Goal: Information Seeking & Learning: Check status

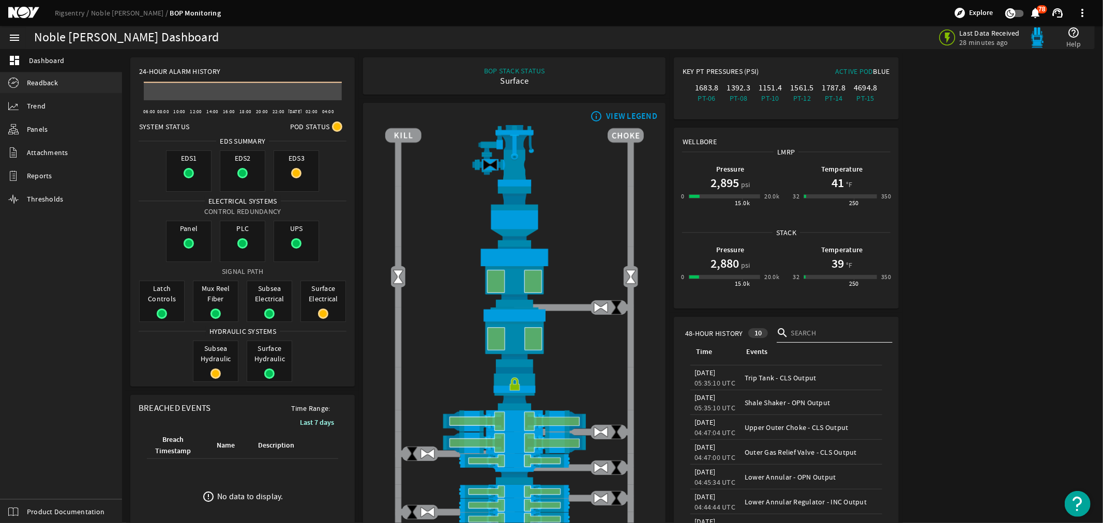
click at [40, 83] on span "Readback" at bounding box center [42, 83] width 31 height 10
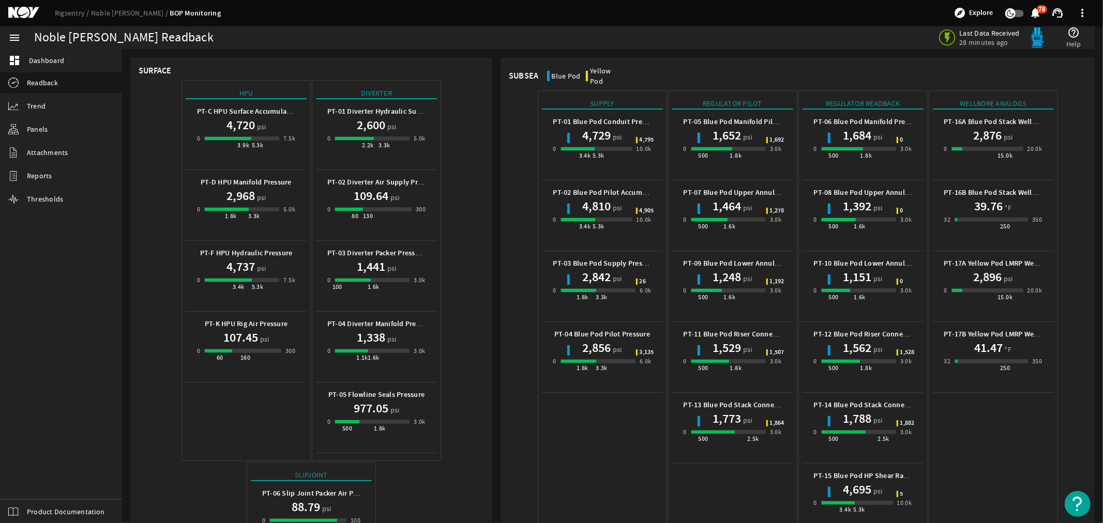
scroll to position [338, 0]
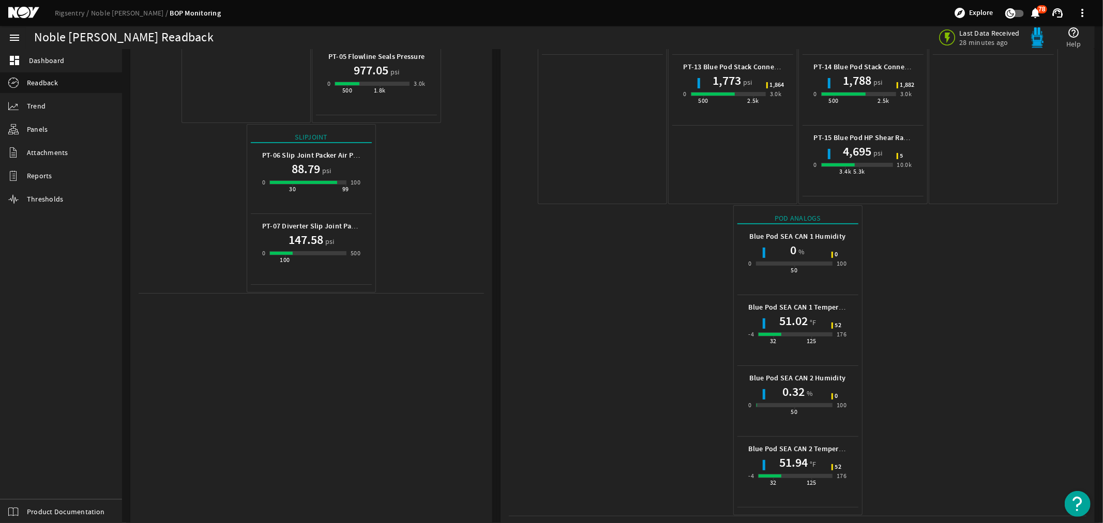
click at [25, 16] on mat-icon at bounding box center [31, 13] width 47 height 12
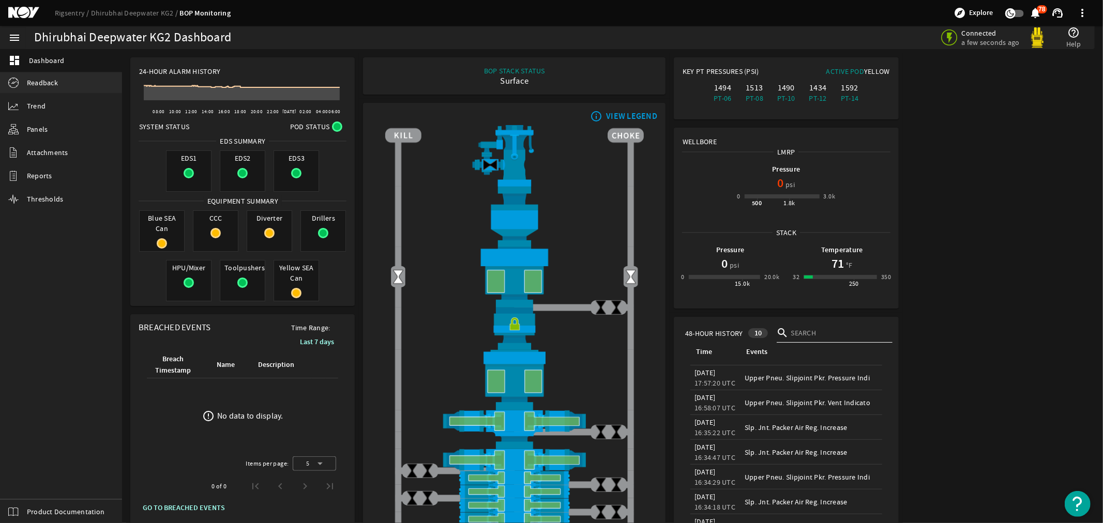
click at [39, 81] on span "Readback" at bounding box center [42, 83] width 31 height 10
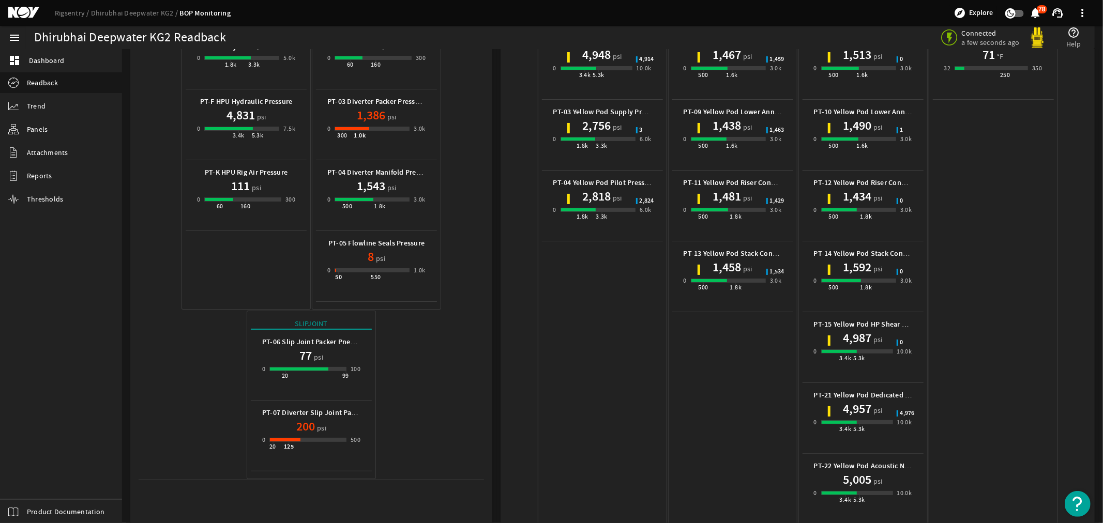
scroll to position [479, 0]
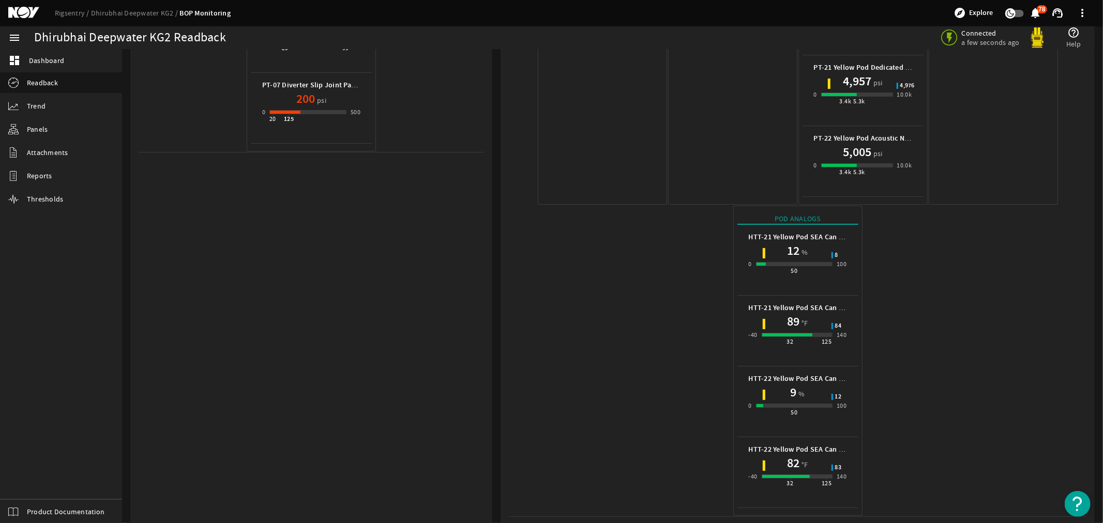
click at [23, 13] on mat-icon at bounding box center [31, 13] width 47 height 12
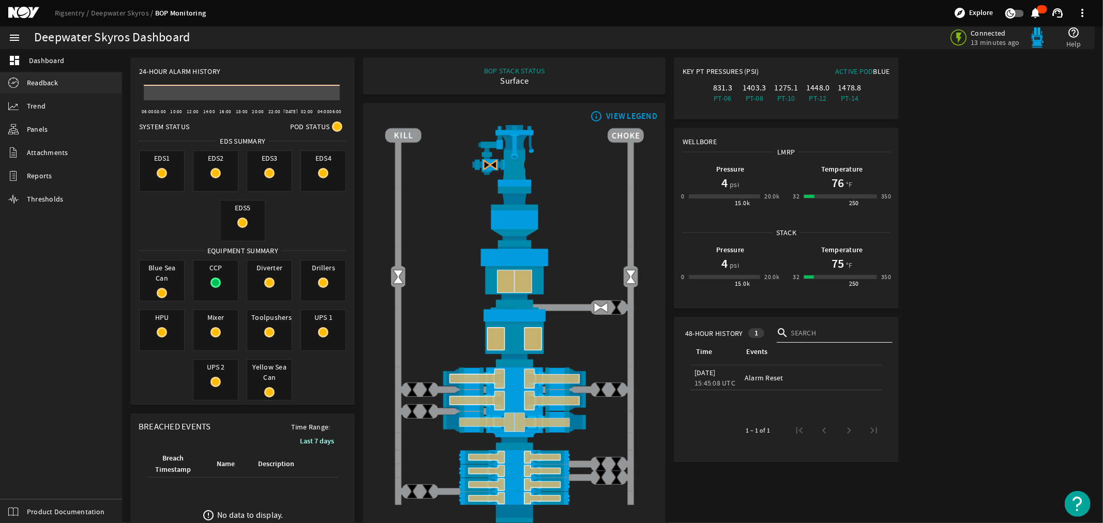
click at [34, 79] on span "Readback" at bounding box center [42, 83] width 31 height 10
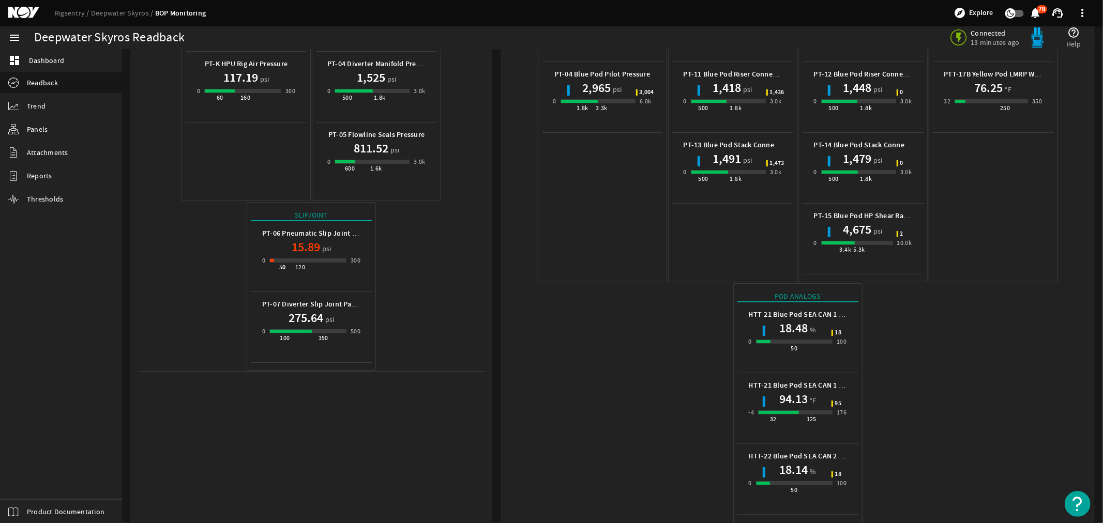
scroll to position [338, 0]
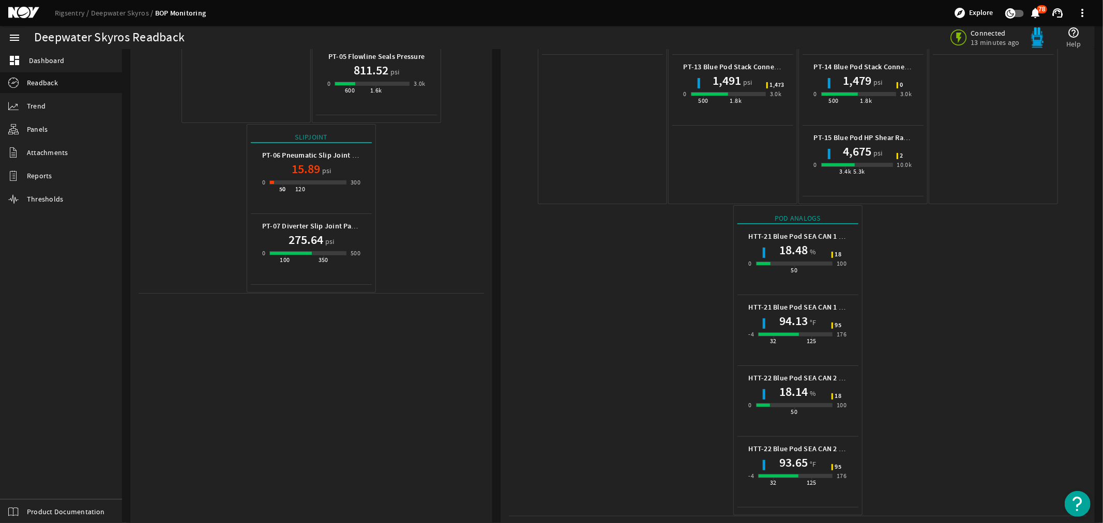
click at [21, 12] on mat-icon at bounding box center [31, 13] width 47 height 12
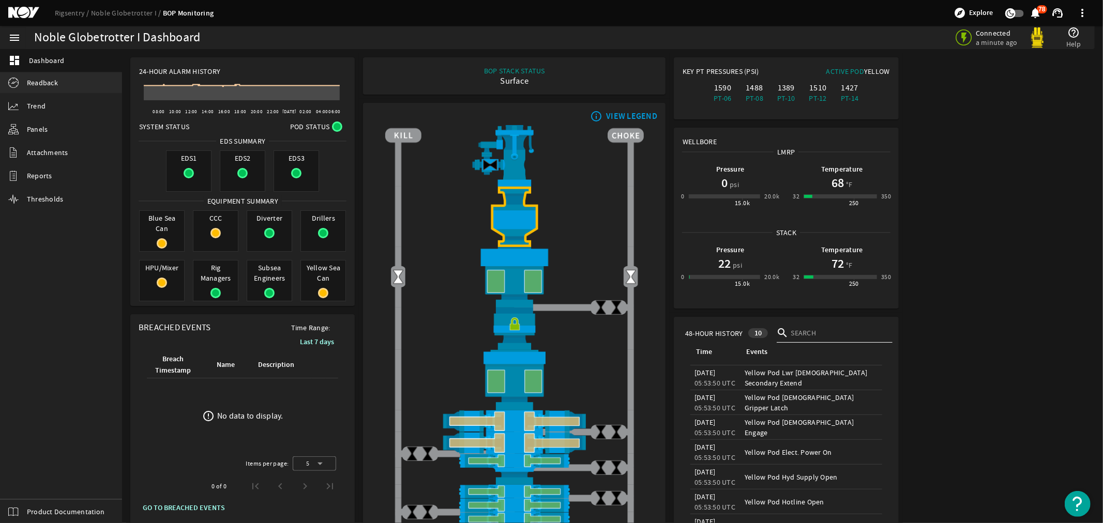
click at [37, 83] on span "Readback" at bounding box center [42, 83] width 31 height 10
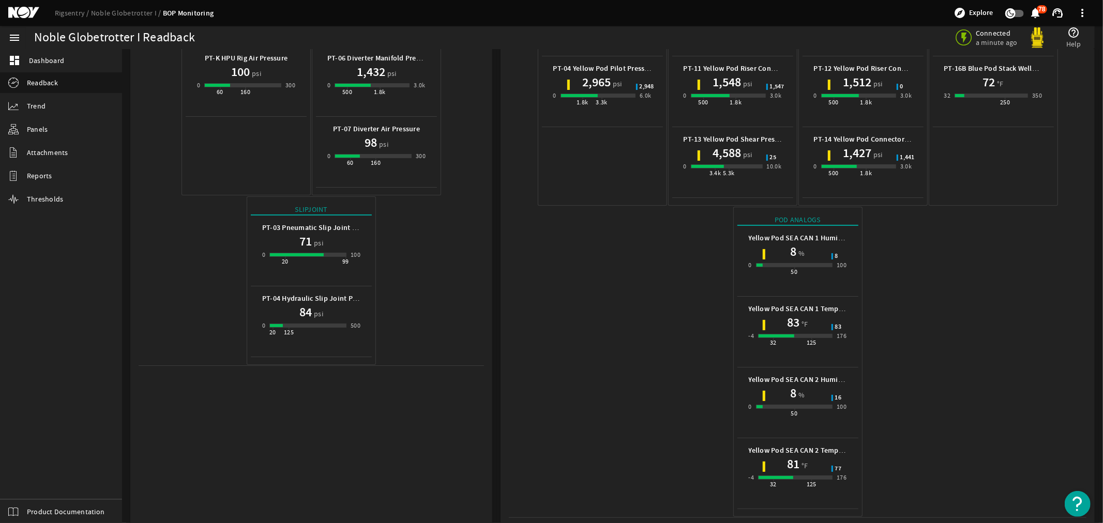
scroll to position [267, 0]
